Goal: Submit feedback/report problem: Submit feedback/report problem

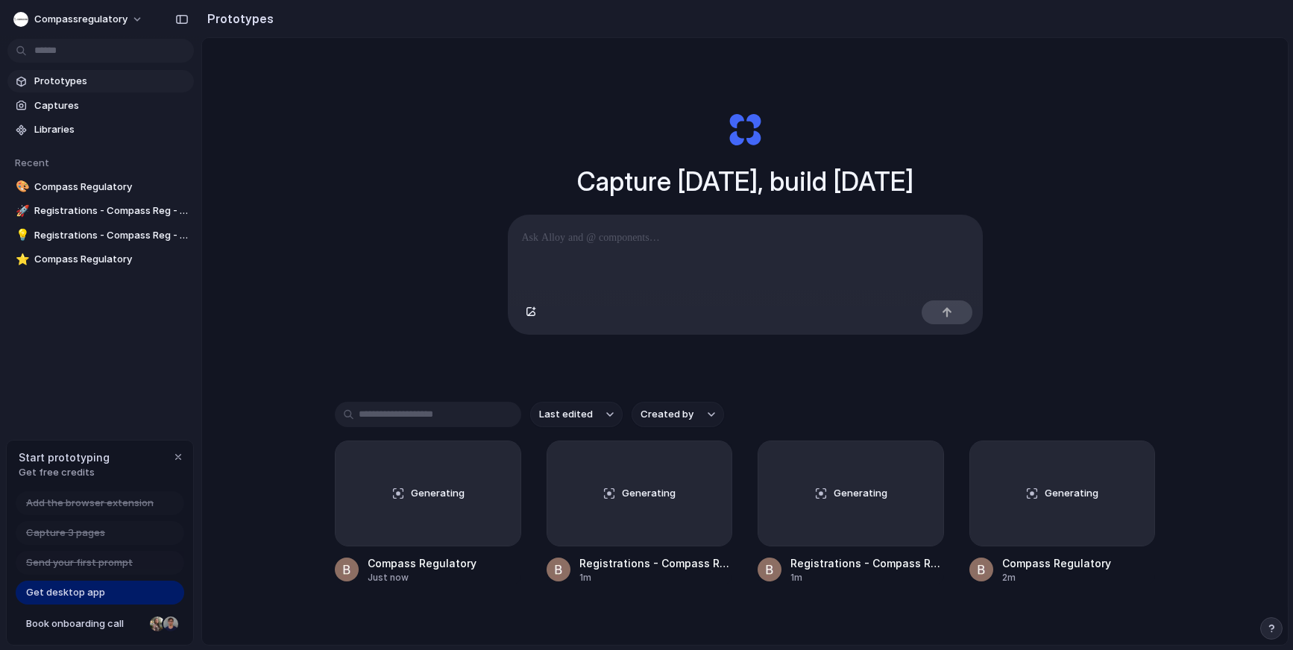
click at [75, 541] on div "Capture 3 pages" at bounding box center [100, 533] width 169 height 24
click at [70, 538] on span "Capture 3 pages" at bounding box center [65, 533] width 79 height 15
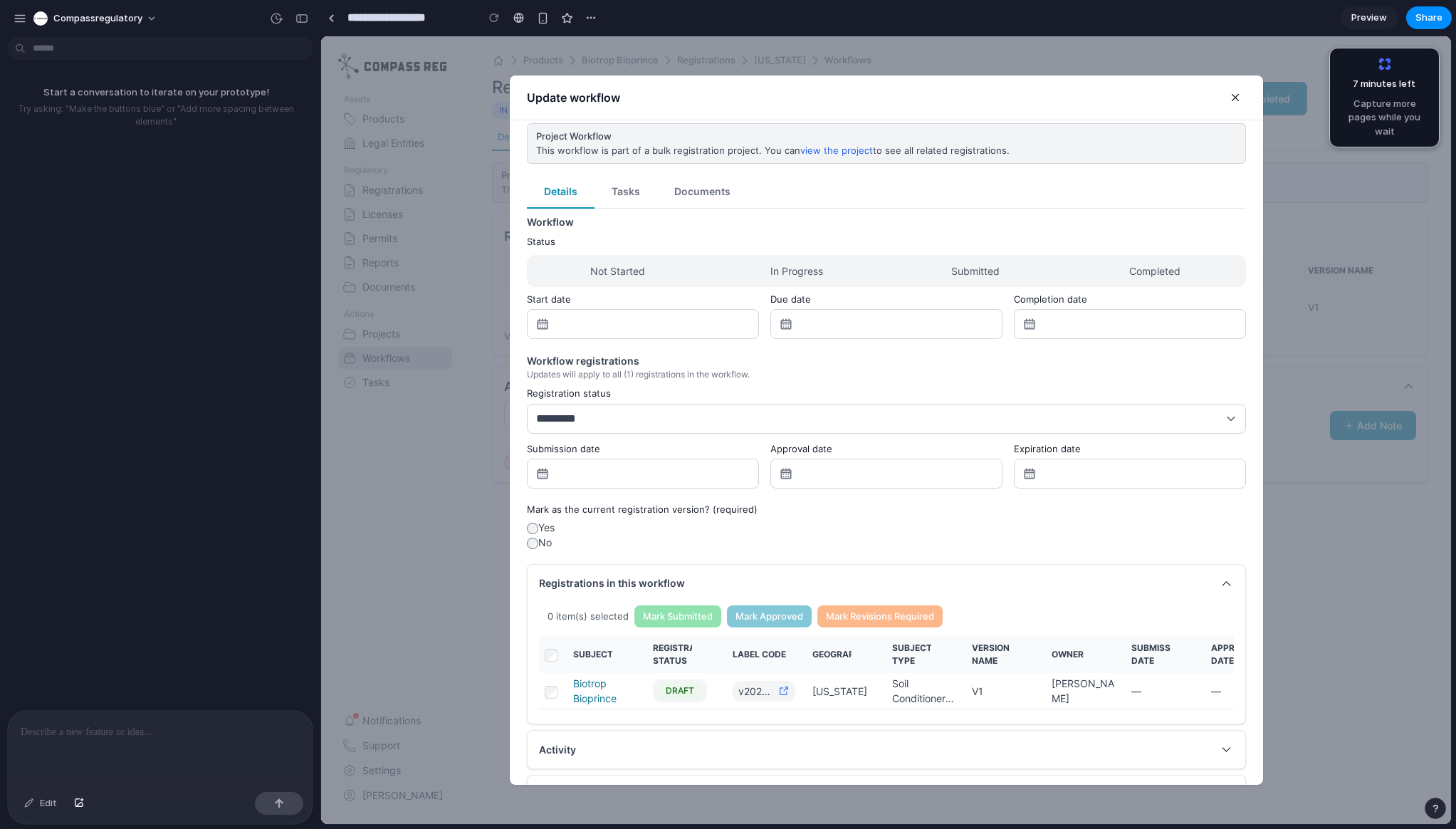
click at [192, 302] on div "Start a conversation to iterate on your prototype! Try asking: "Make the button…" at bounding box center [156, 376] width 312 height 668
click at [1232, 99] on icon "button" at bounding box center [1234, 96] width 12 height 12
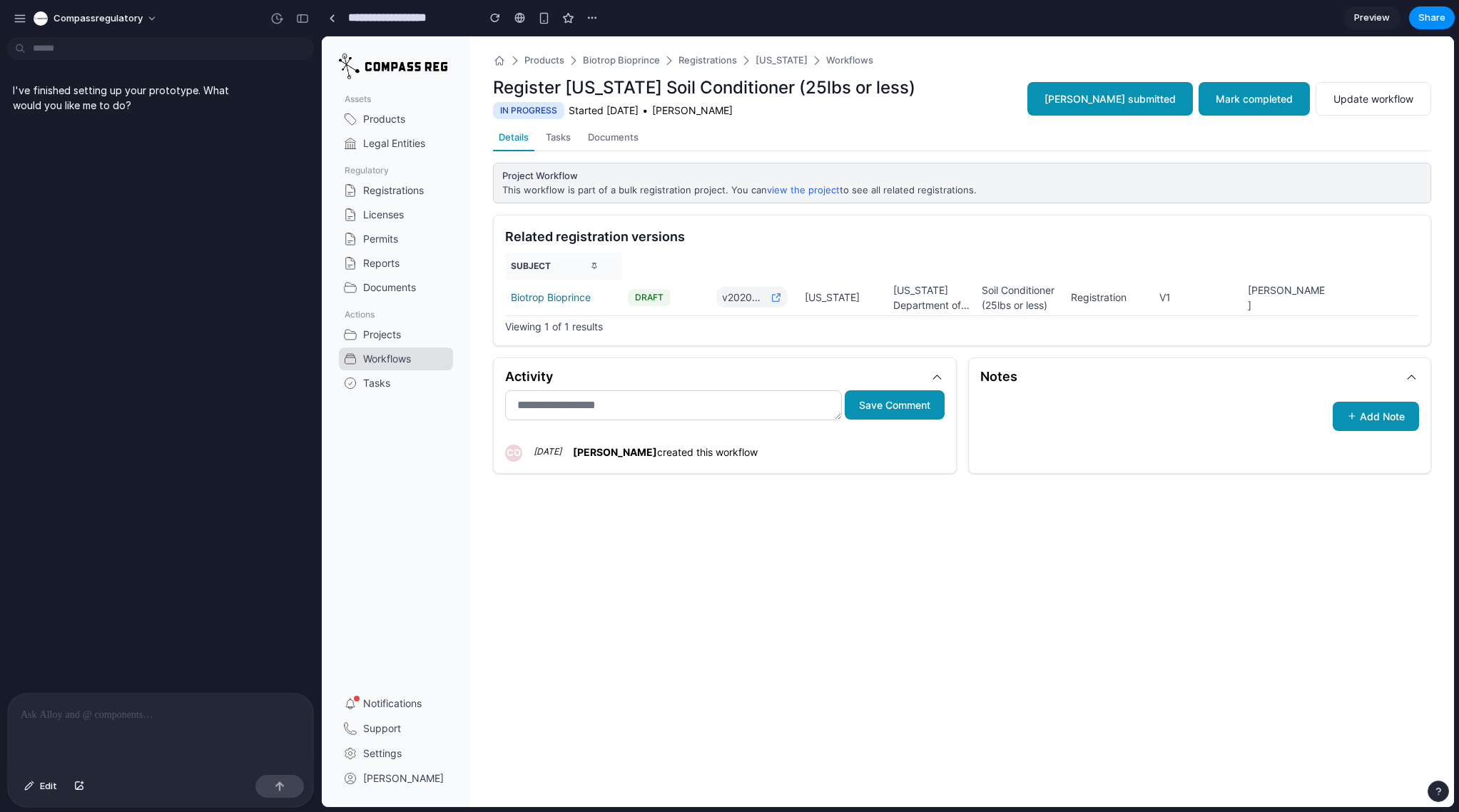
click at [200, 403] on div "I've finished setting up your prototype. What would you like me to do?" at bounding box center [156, 368] width 313 height 650
click at [105, 89] on p "I've finished setting up your prototype. What would you like me to do?" at bounding box center [131, 98] width 238 height 30
click at [99, 99] on p "I've finished setting up your prototype. What would you like me to do?" at bounding box center [131, 98] width 238 height 30
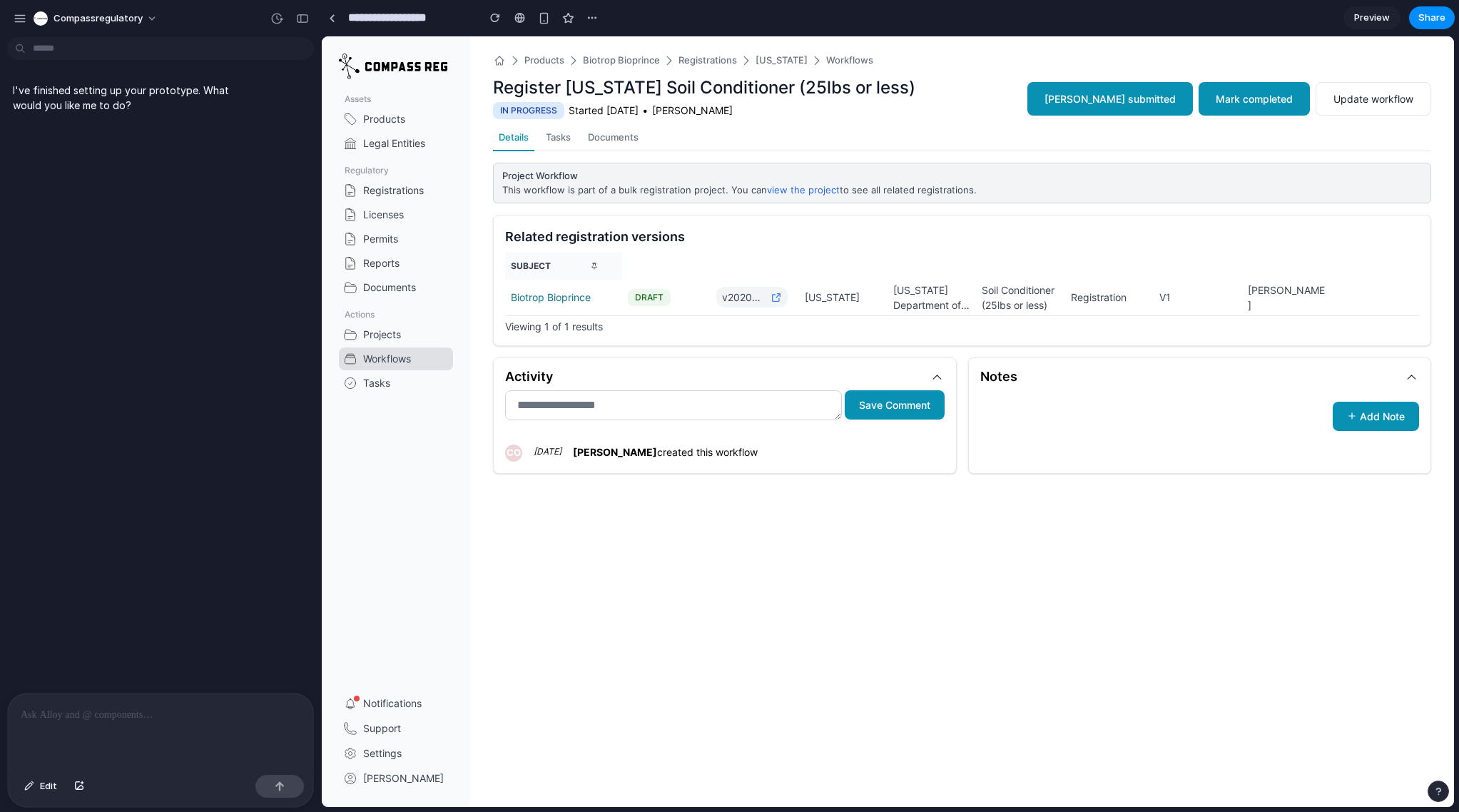
click at [105, 723] on div at bounding box center [160, 731] width 305 height 76
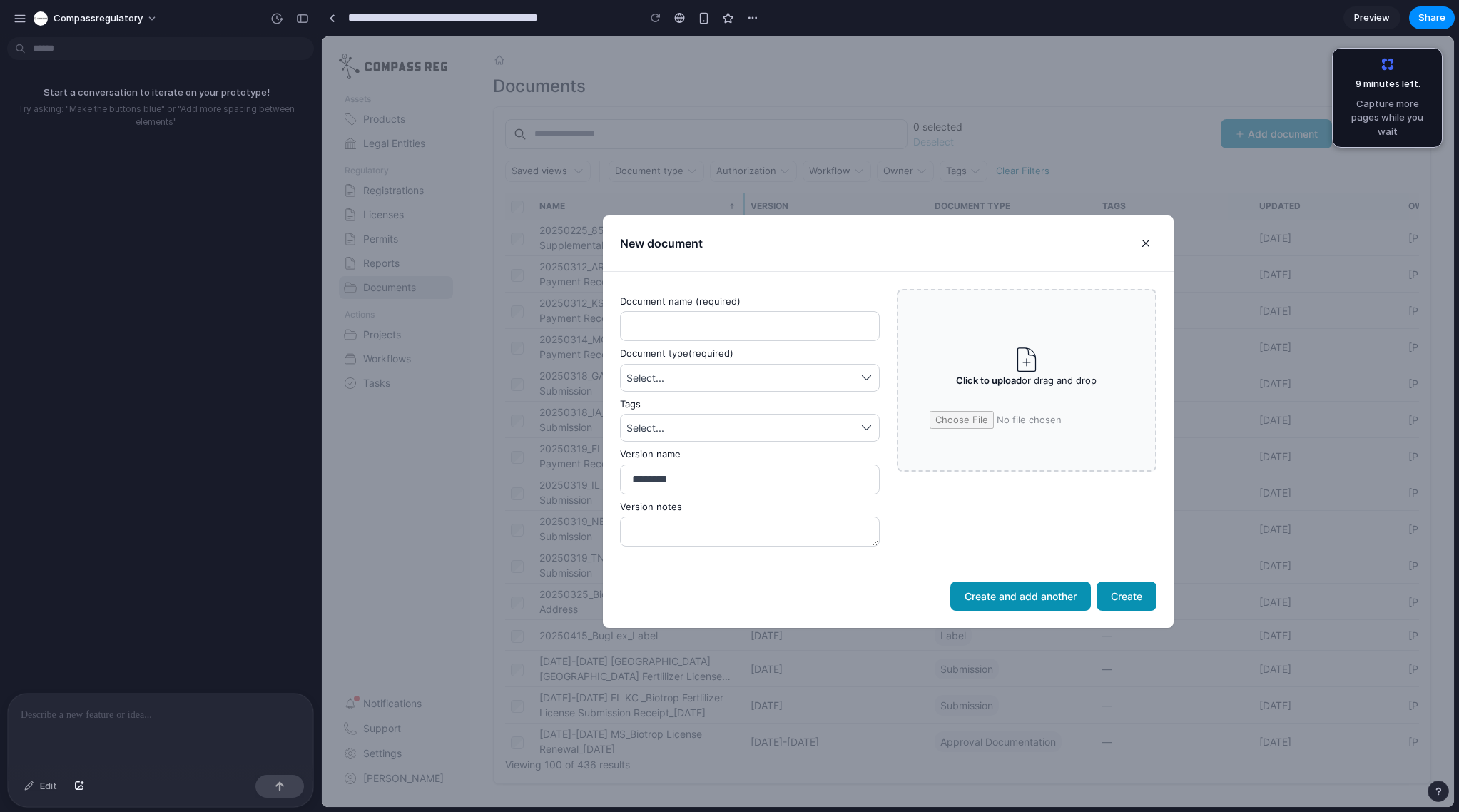
click at [226, 702] on div at bounding box center [160, 731] width 305 height 76
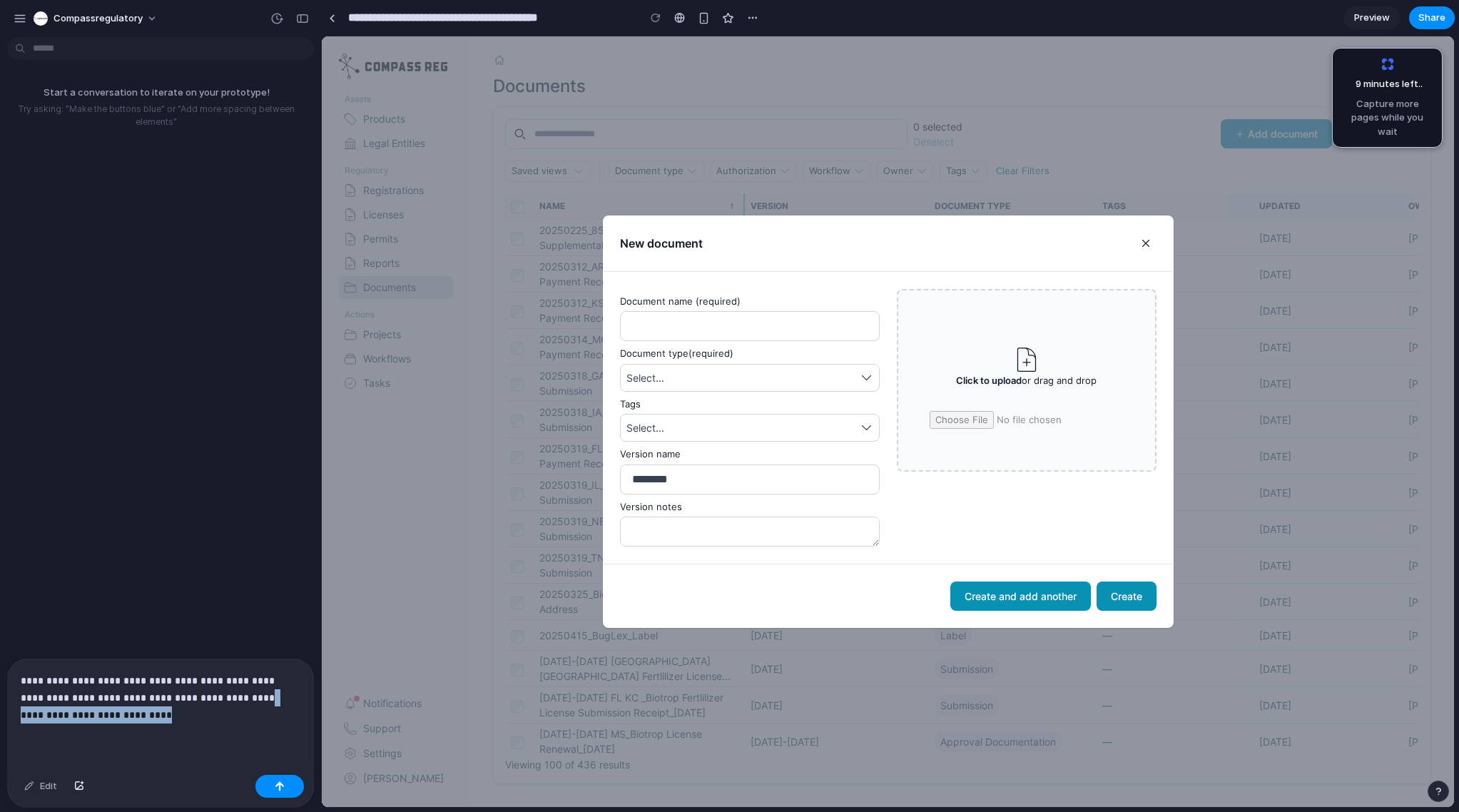
drag, startPoint x: 223, startPoint y: 713, endPoint x: 240, endPoint y: 699, distance: 22.0
click at [240, 700] on p "**********" at bounding box center [161, 698] width 279 height 52
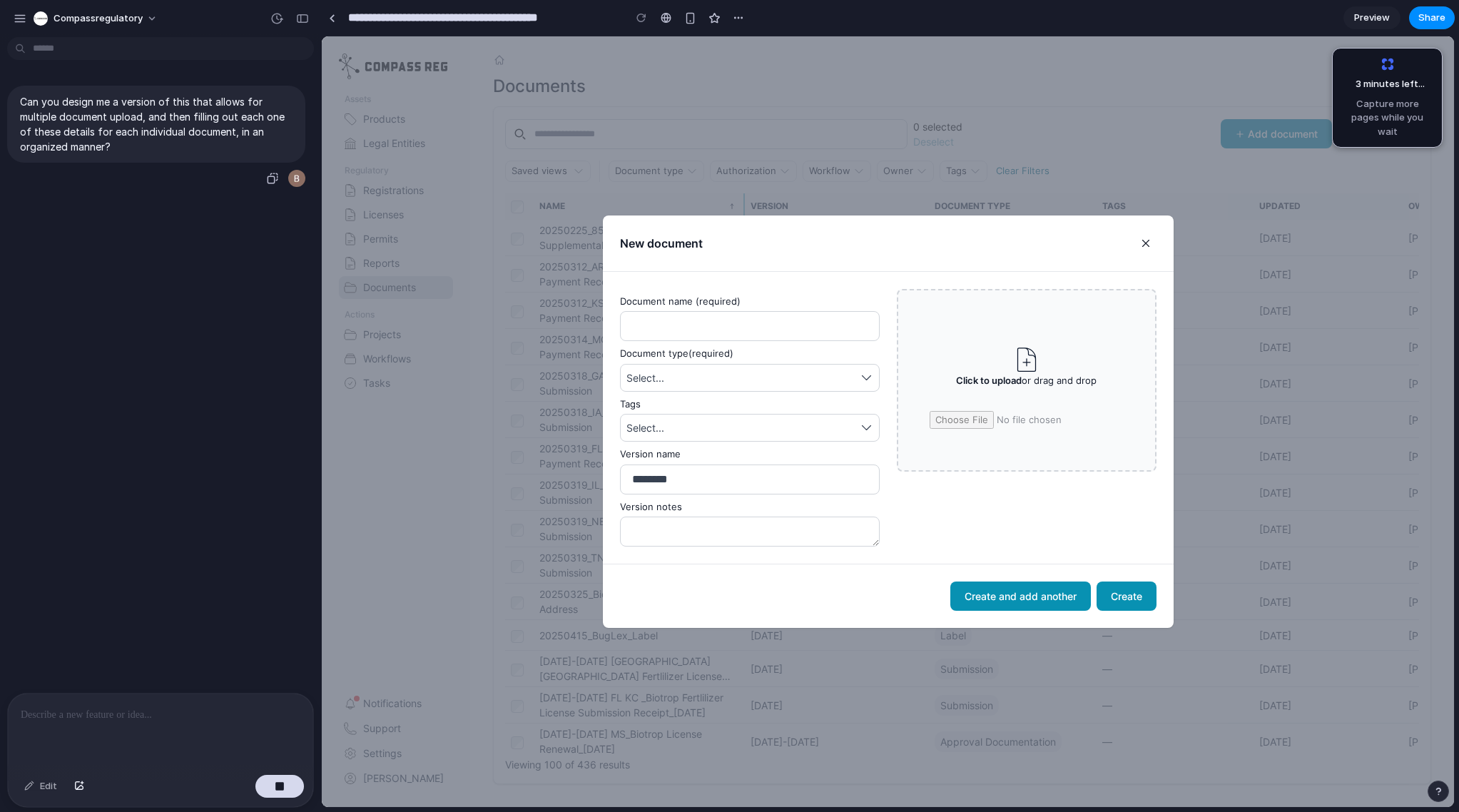
click at [194, 160] on div "Can you design me a version of this that allows for multiple document upload, a…" at bounding box center [156, 124] width 298 height 77
click at [1005, 401] on div "Click to upload or drag and drop" at bounding box center [1026, 371] width 141 height 80
click at [1005, 411] on input "Click to upload or drag and drop" at bounding box center [1027, 420] width 194 height 18
click at [695, 381] on button "Select..." at bounding box center [750, 377] width 260 height 28
click at [867, 375] on button "Select..." at bounding box center [750, 377] width 260 height 28
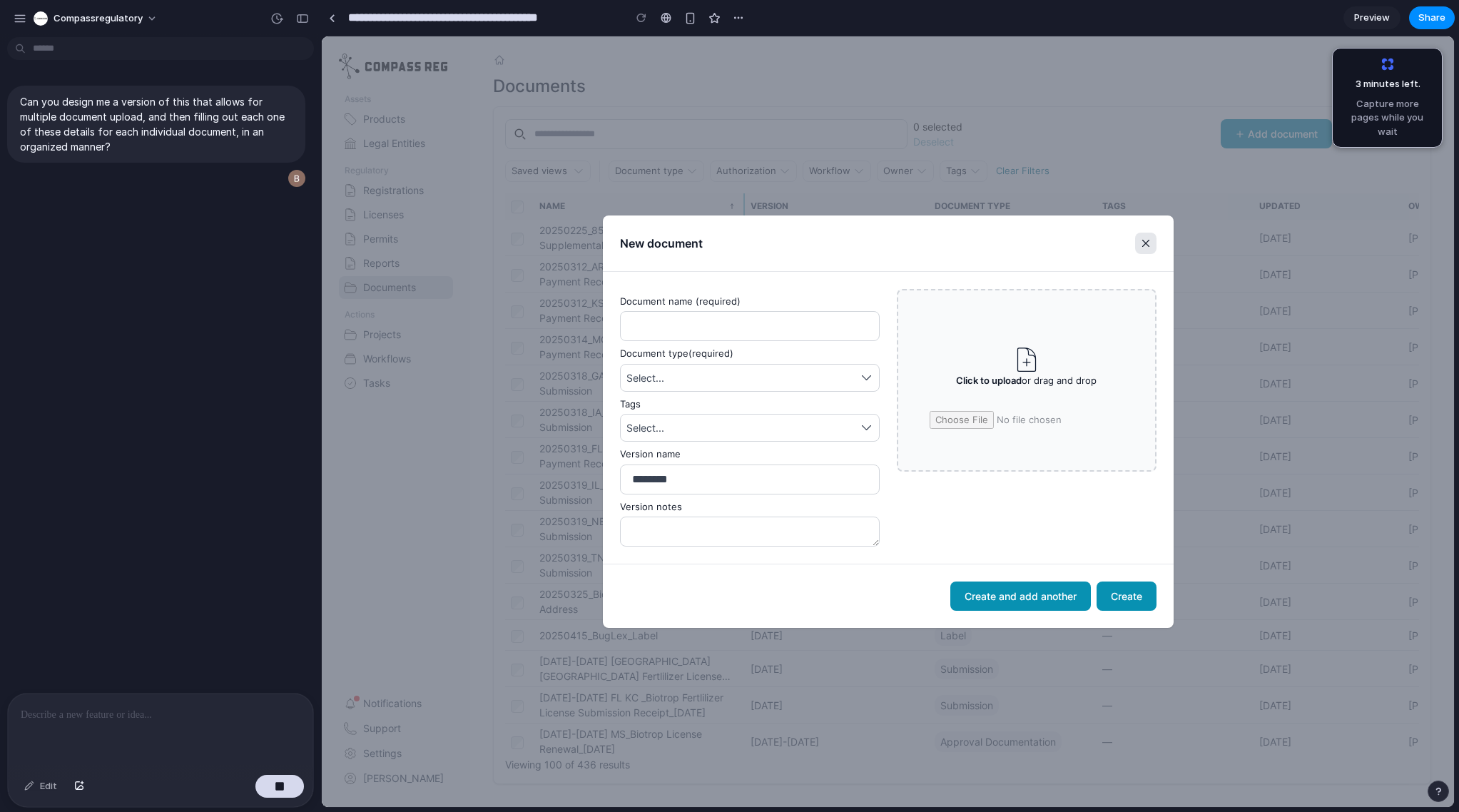
click at [1144, 248] on icon "button" at bounding box center [1145, 243] width 12 height 12
click at [1013, 202] on div at bounding box center [888, 422] width 1133 height 771
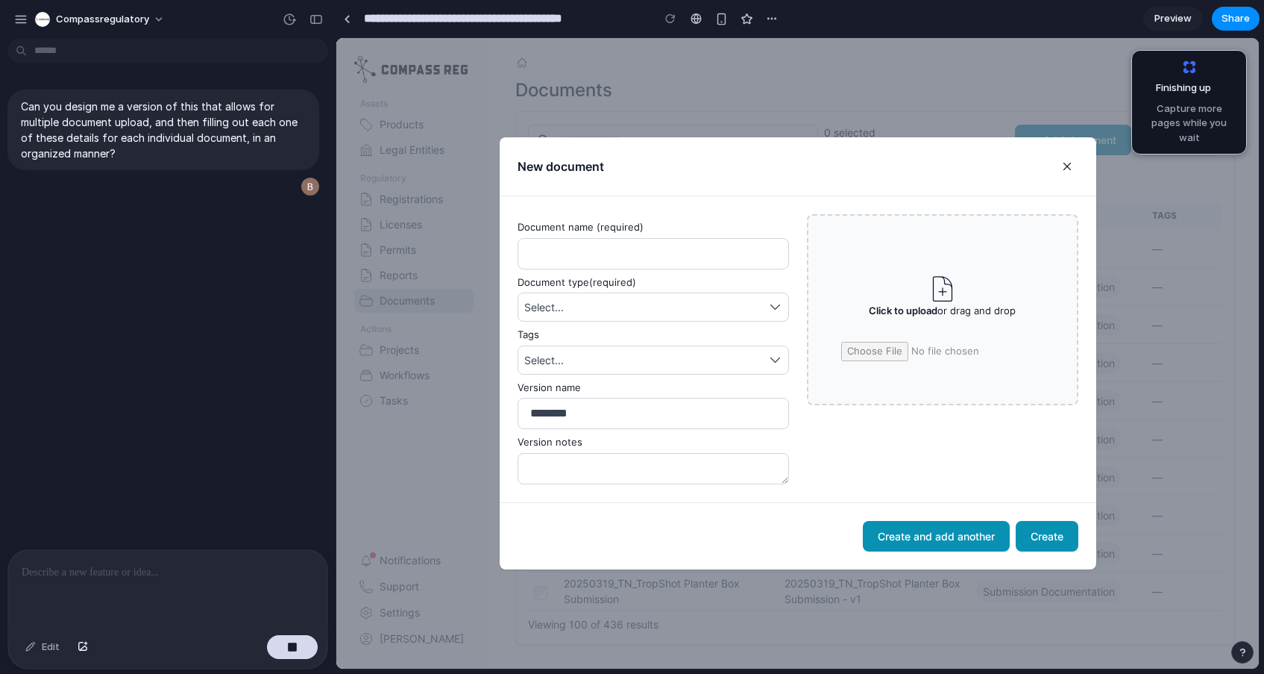
click at [152, 506] on div "Can you design me a version of this that allows for multiple document upload, a…" at bounding box center [163, 297] width 327 height 504
click at [197, 579] on p at bounding box center [168, 572] width 292 height 18
click at [196, 572] on p at bounding box center [168, 572] width 292 height 18
click at [159, 569] on p "**********" at bounding box center [168, 572] width 292 height 18
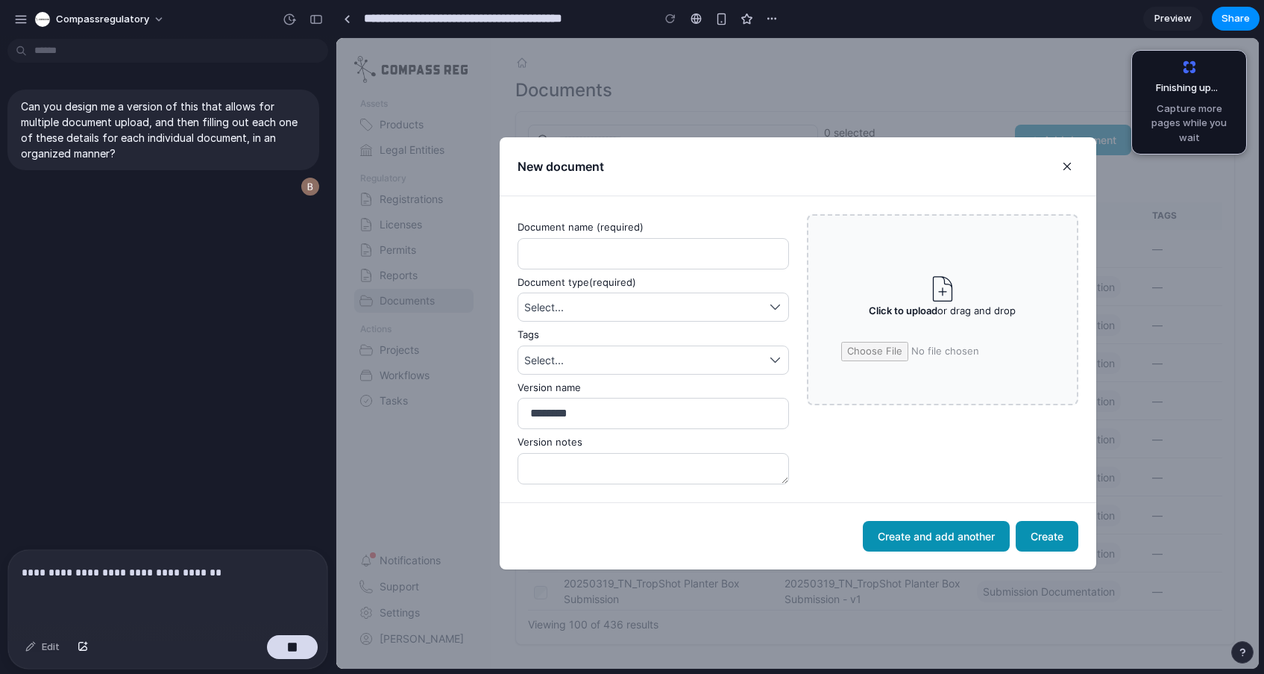
click at [228, 574] on p "**********" at bounding box center [168, 572] width 292 height 18
click at [222, 570] on p "**********" at bounding box center [168, 572] width 292 height 18
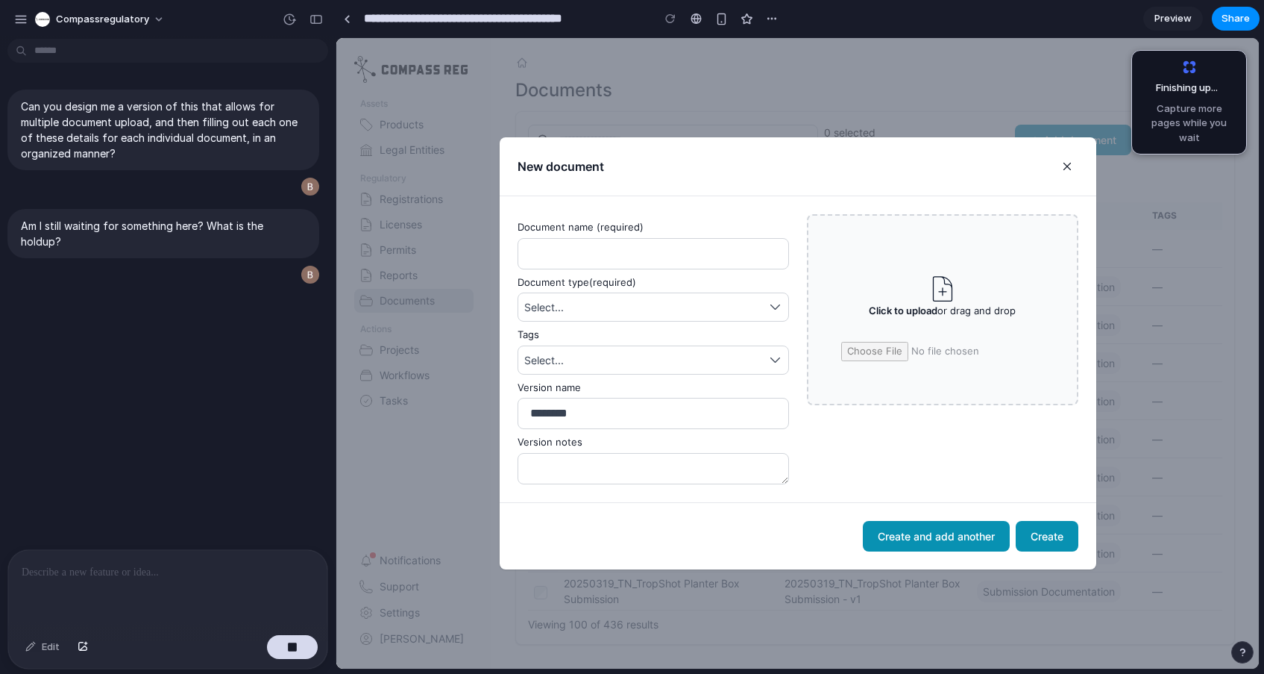
click at [1202, 101] on span "Capture more pages while you wait" at bounding box center [1189, 123] width 96 height 44
click at [975, 530] on button "Create and add another" at bounding box center [936, 536] width 147 height 31
click at [196, 371] on div "Can you design me a version of this that allows for multiple document upload, a…" at bounding box center [163, 297] width 327 height 504
click at [1215, 110] on span "Capture more pages while you wait" at bounding box center [1189, 123] width 96 height 44
click at [1202, 81] on span "Finishing up" at bounding box center [1178, 88] width 66 height 15
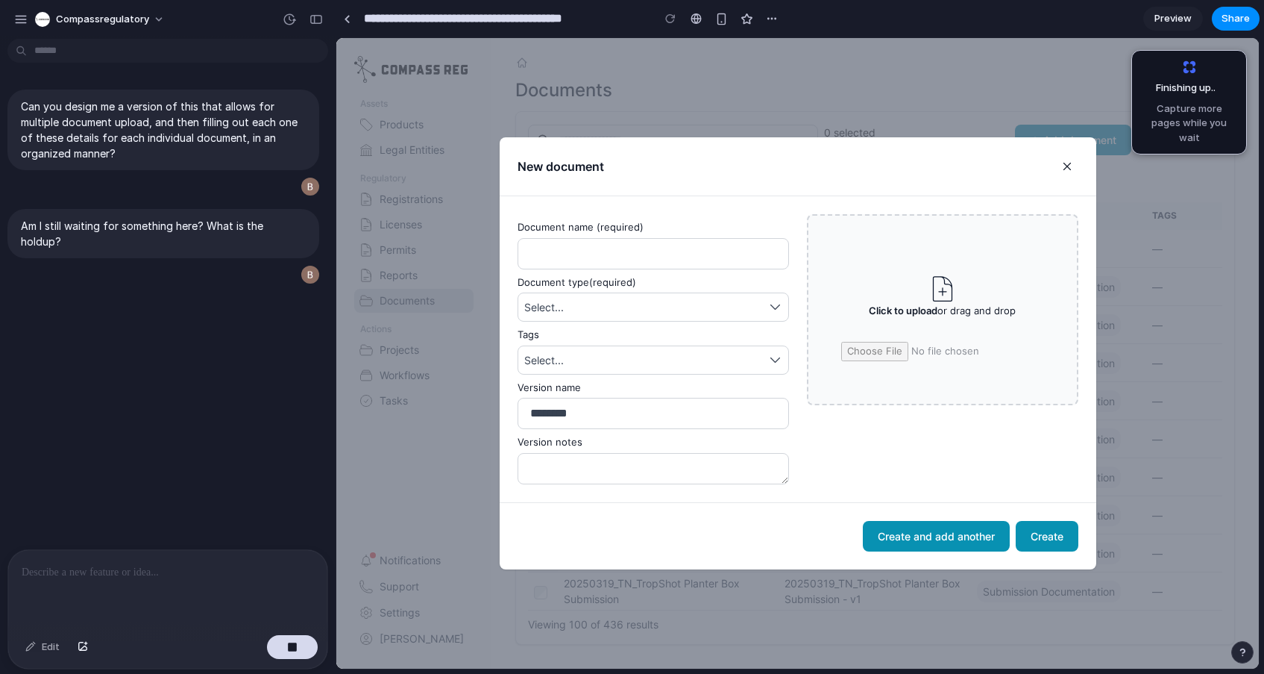
click at [1177, 23] on span "Preview" at bounding box center [1173, 18] width 37 height 15
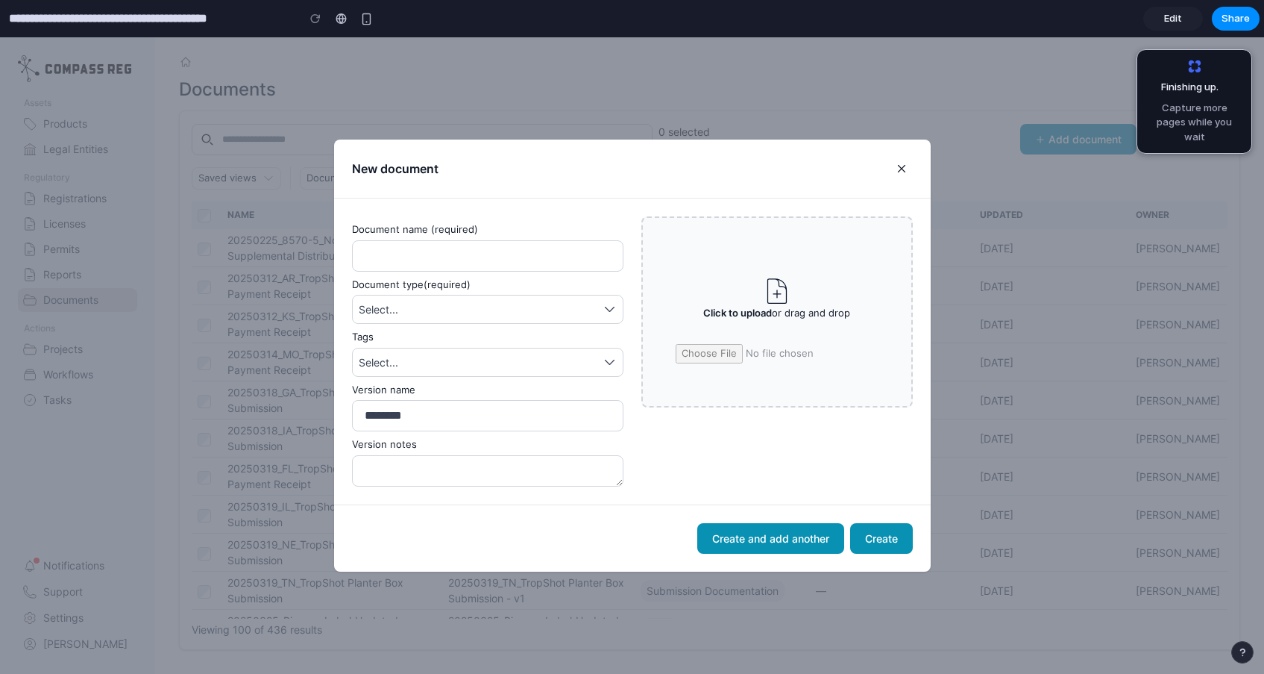
click at [1177, 23] on span "Edit" at bounding box center [1173, 18] width 18 height 15
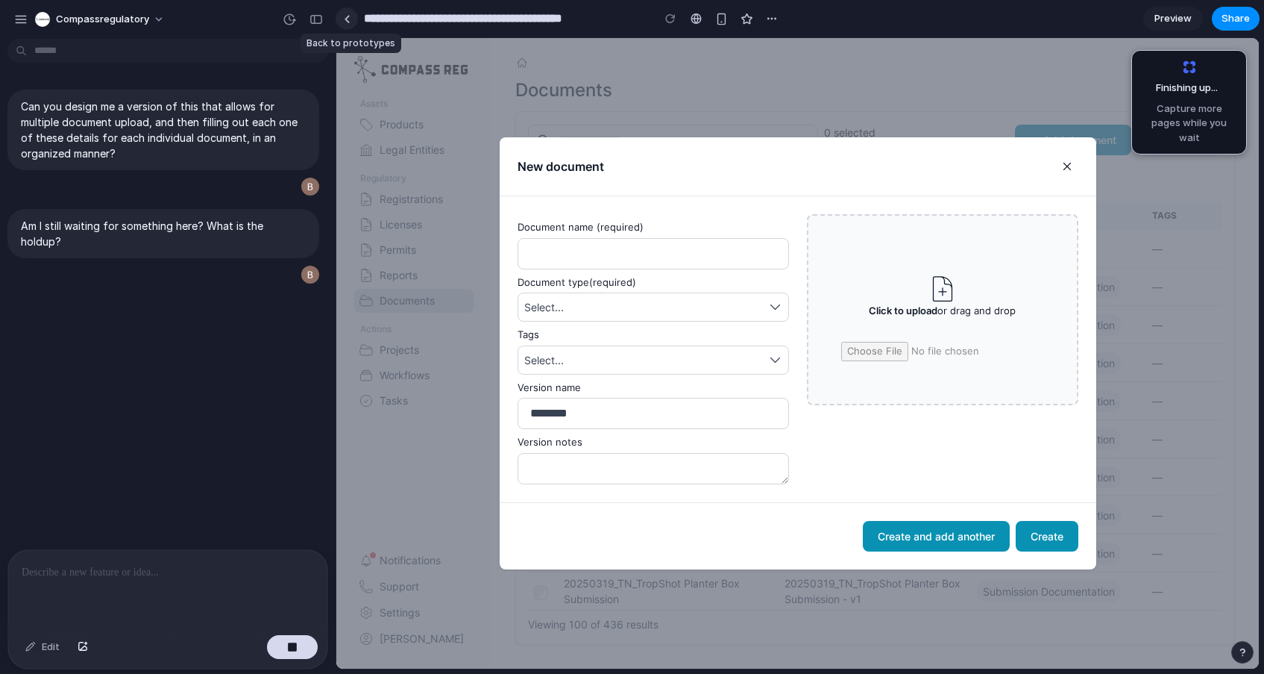
click at [351, 17] on link at bounding box center [347, 18] width 22 height 22
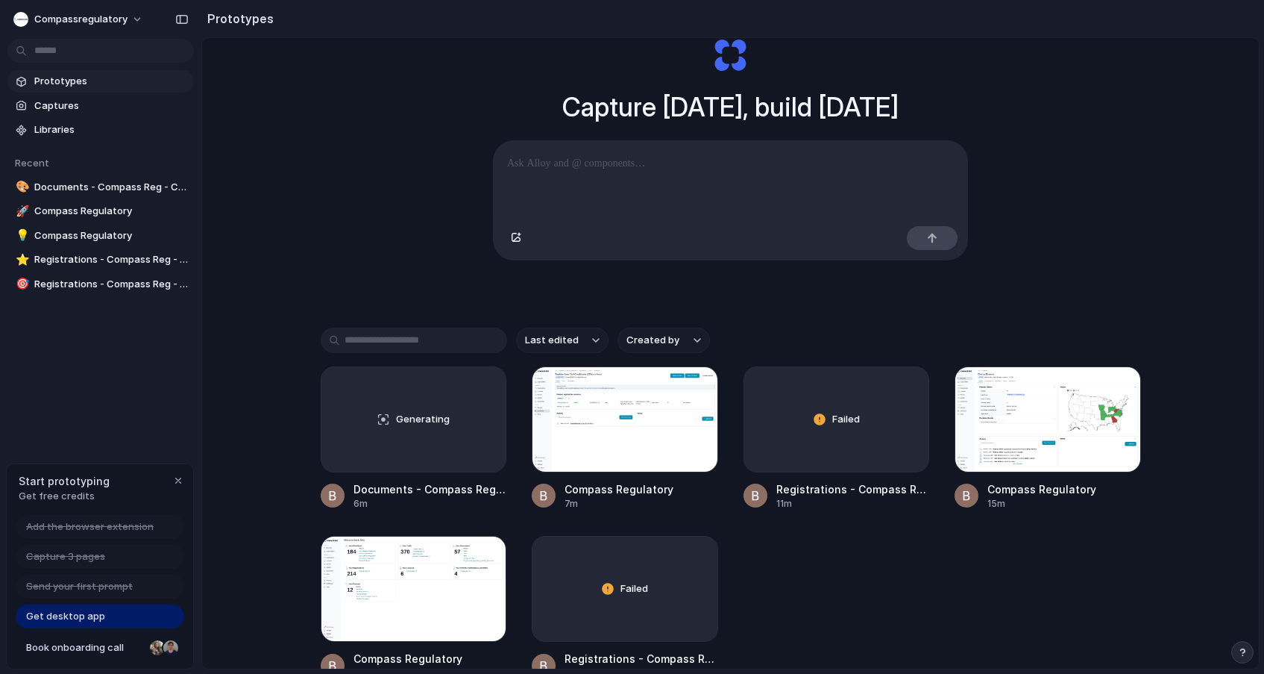
scroll to position [77, 0]
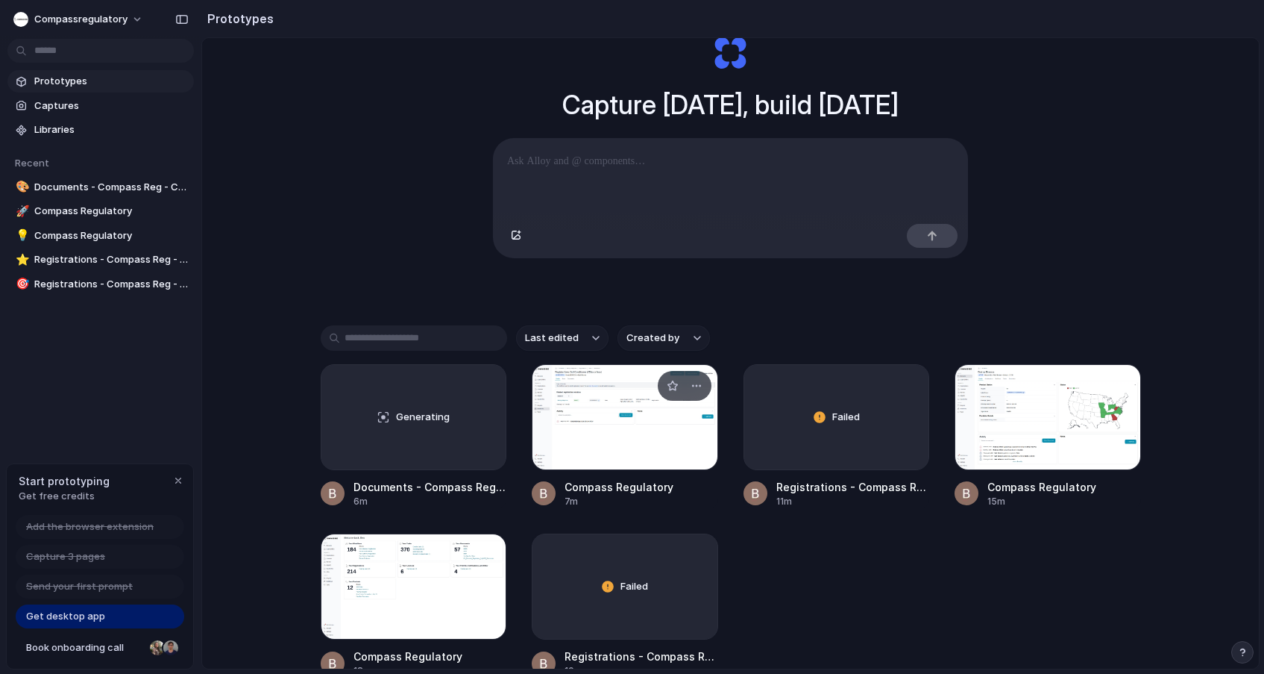
click at [596, 437] on div at bounding box center [625, 417] width 186 height 106
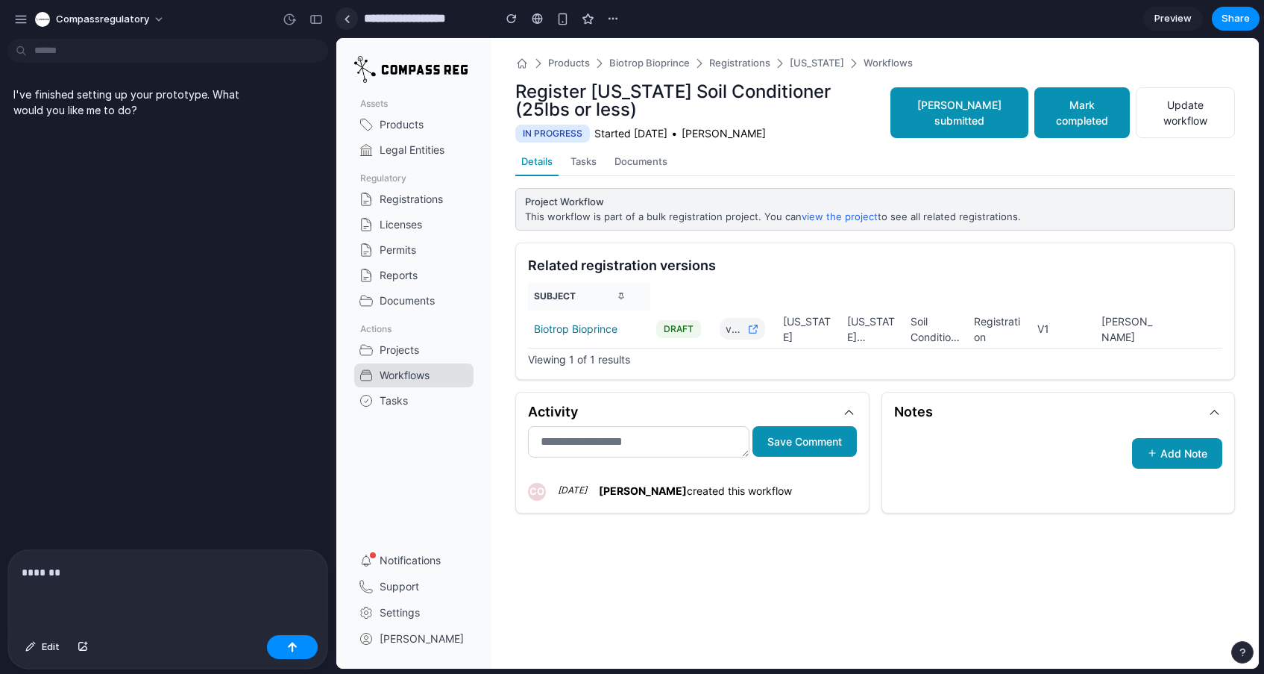
click at [352, 22] on link at bounding box center [347, 18] width 22 height 22
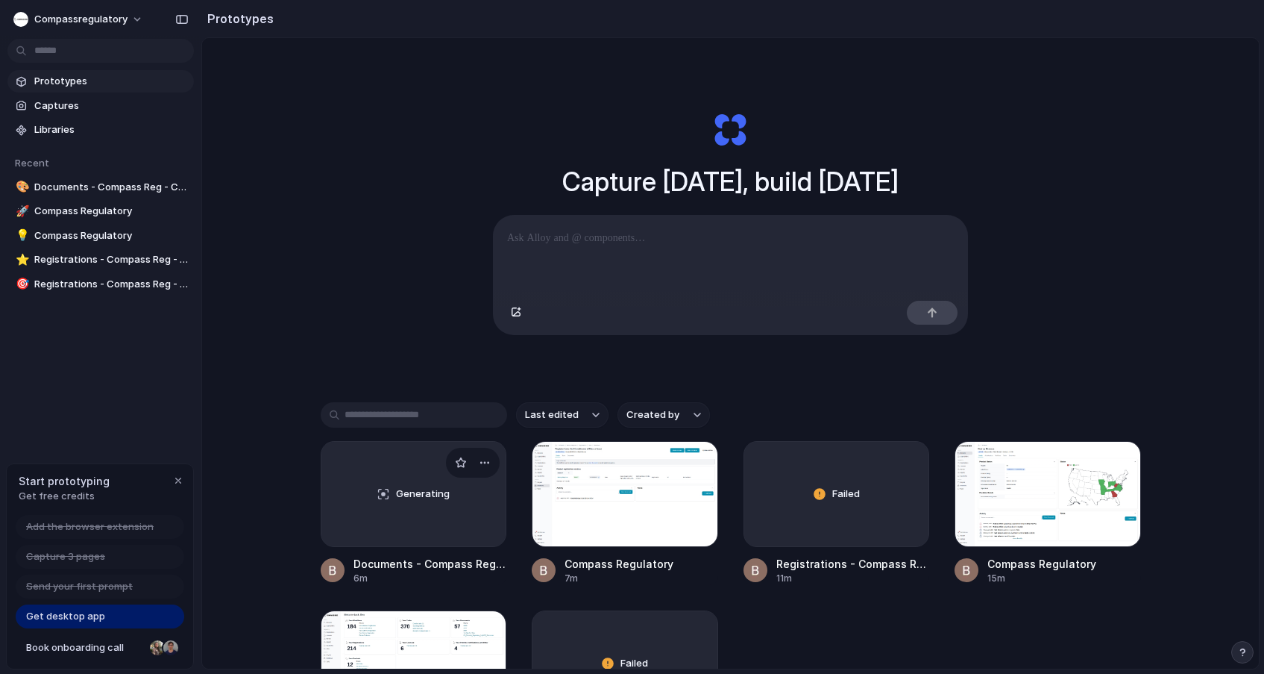
click at [432, 476] on div "Generating" at bounding box center [413, 494] width 185 height 104
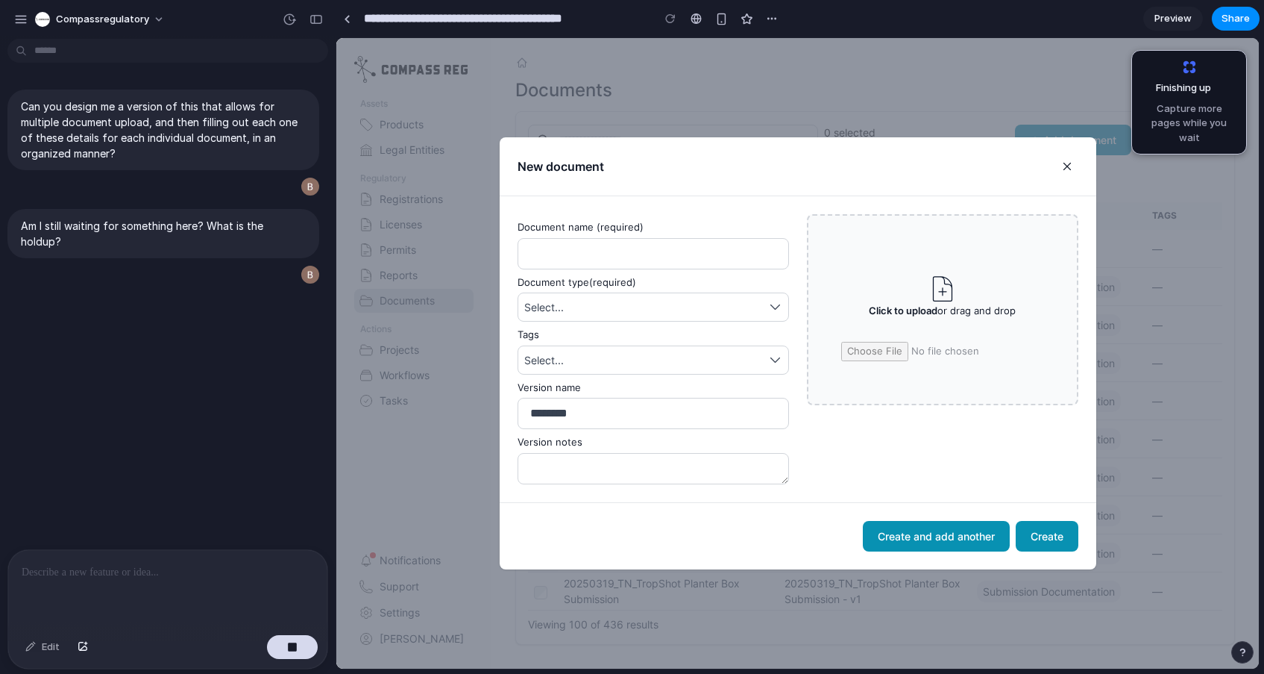
click at [1189, 123] on span "Capture more pages while you wait" at bounding box center [1189, 123] width 96 height 44
click at [194, 454] on div "Can you design me a version of this that allows for multiple document upload, a…" at bounding box center [163, 297] width 327 height 504
click at [1202, 97] on div "Finishing up . Capture more pages while you wait" at bounding box center [1189, 102] width 96 height 85
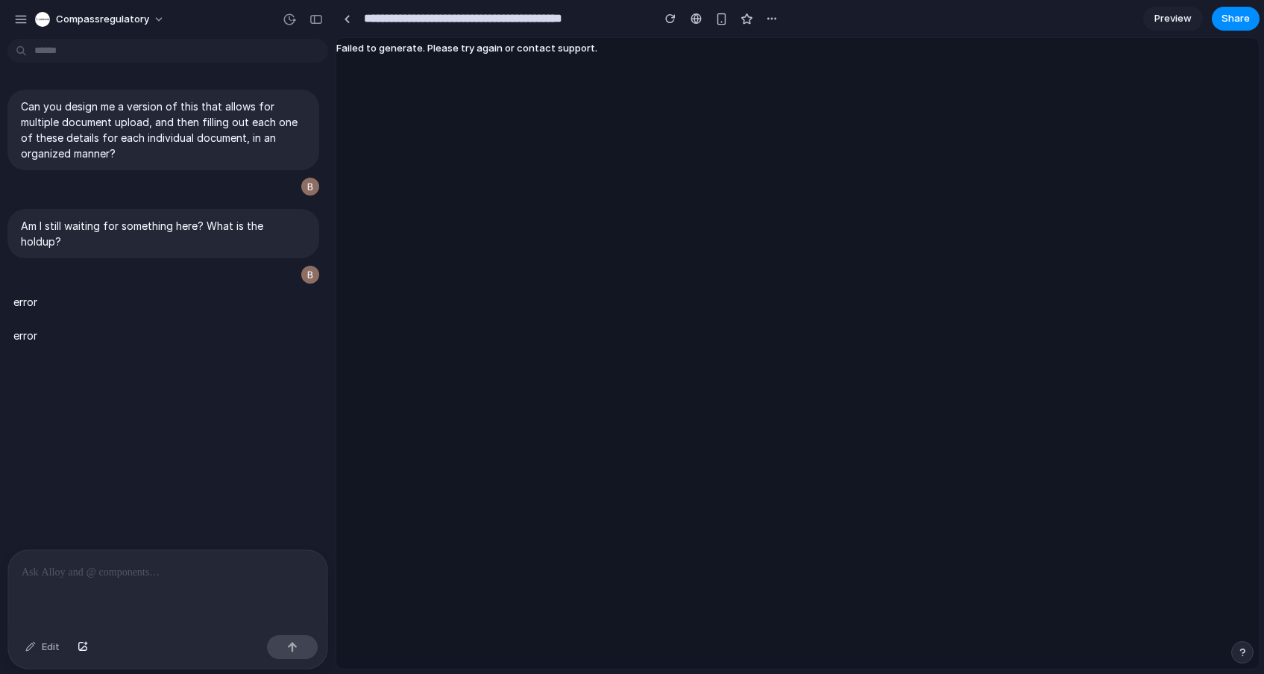
click at [216, 318] on div "error" at bounding box center [137, 335] width 261 height 34
click at [1248, 654] on button "button" at bounding box center [1242, 652] width 22 height 22
click at [1098, 426] on div "Failed to generate. Please try again or contact support." at bounding box center [797, 353] width 923 height 630
click at [1237, 656] on div "button" at bounding box center [1242, 652] width 10 height 10
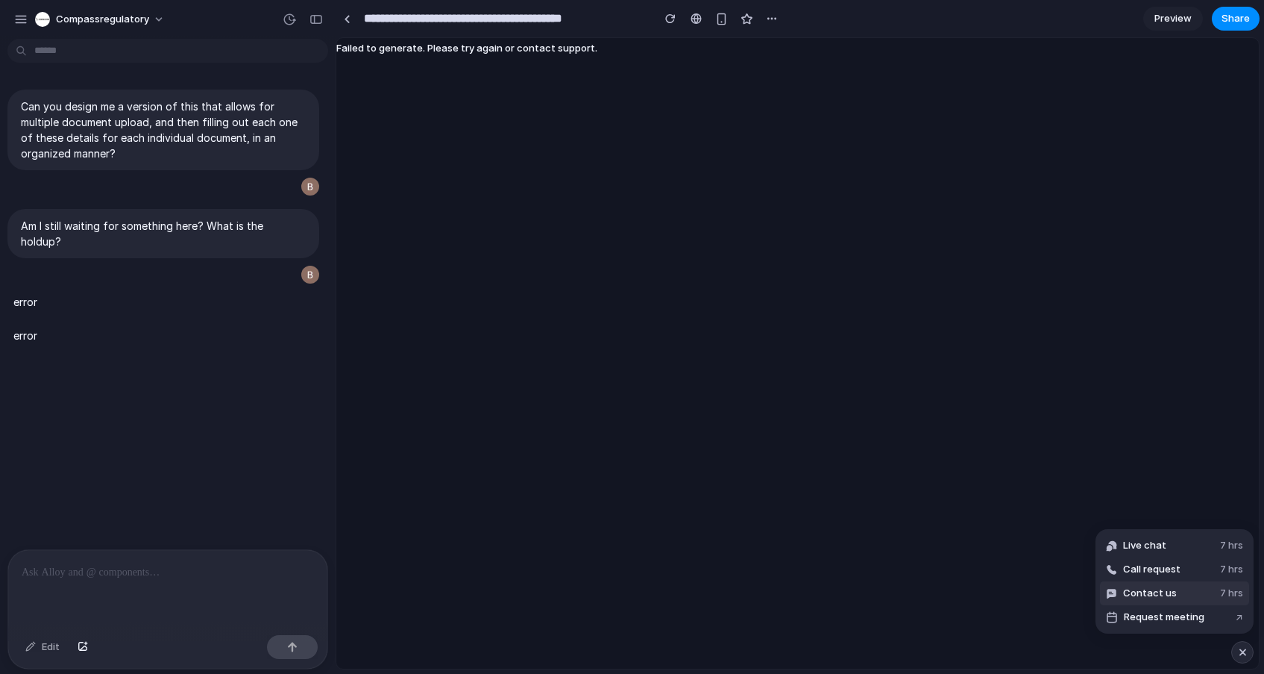
click at [1140, 594] on span "Contact us" at bounding box center [1150, 593] width 54 height 15
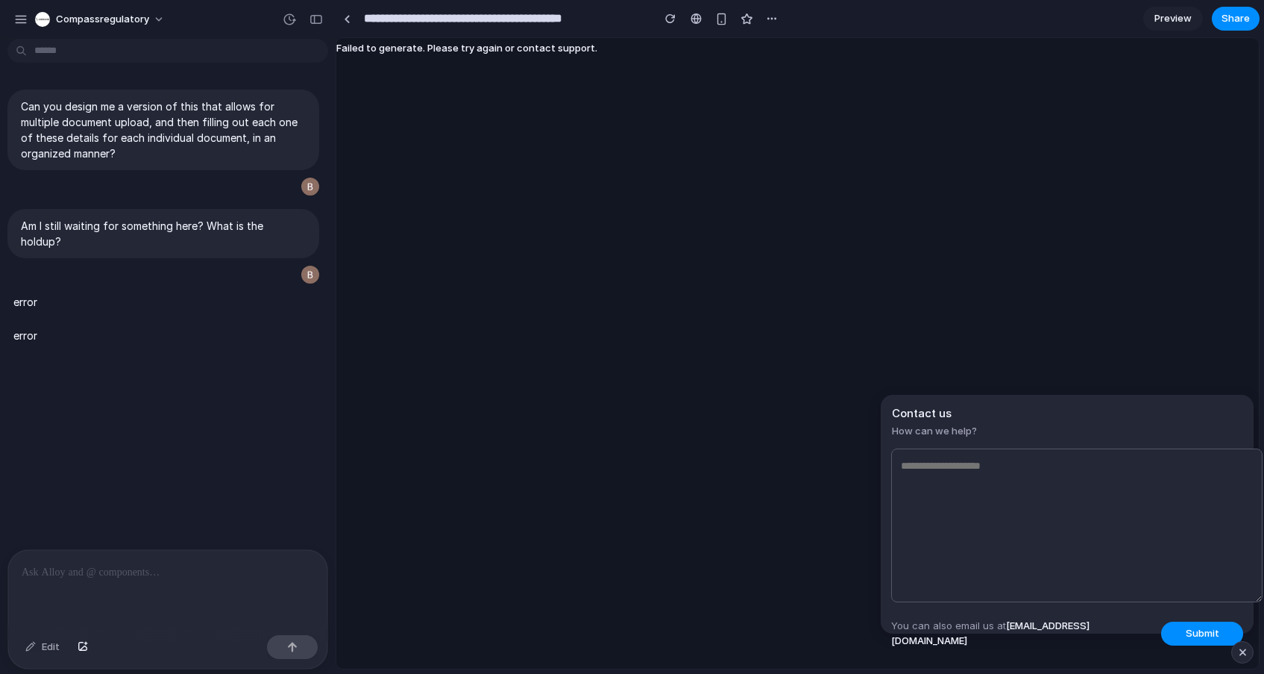
drag, startPoint x: 1102, startPoint y: 631, endPoint x: 1008, endPoint y: 627, distance: 94.8
click at [1008, 627] on footer "You can also email us at [EMAIL_ADDRESS][DOMAIN_NAME] Submit" at bounding box center [1067, 632] width 352 height 29
click at [1117, 493] on textarea at bounding box center [1076, 525] width 371 height 154
type textarea "*"
